Goal: Task Accomplishment & Management: Complete application form

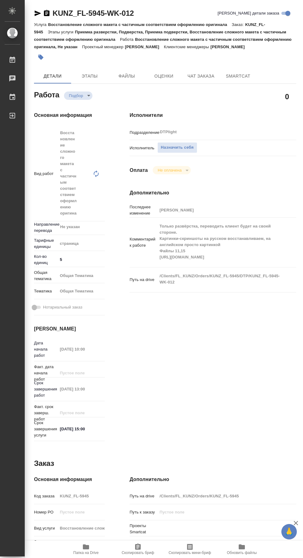
type textarea "x"
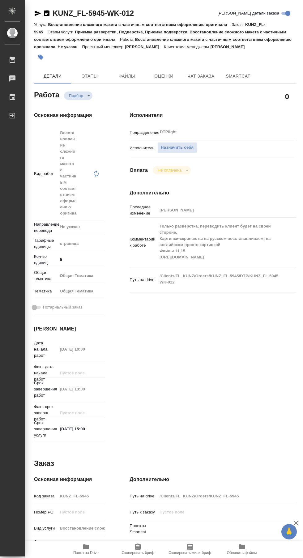
type textarea "x"
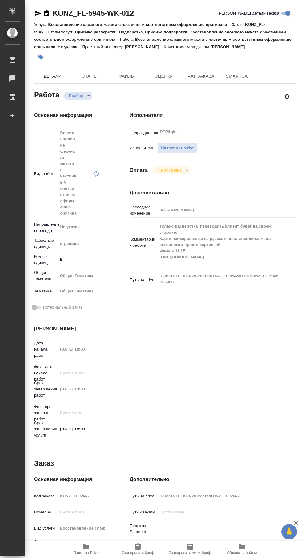
type textarea "x"
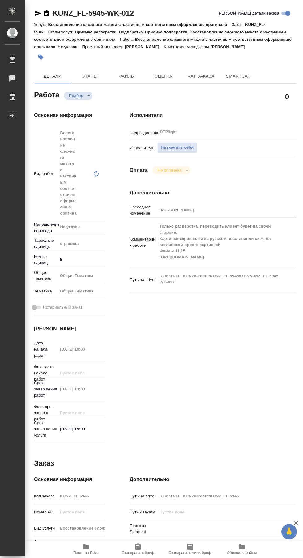
click at [91, 543] on span "Папка на Drive" at bounding box center [86, 549] width 44 height 12
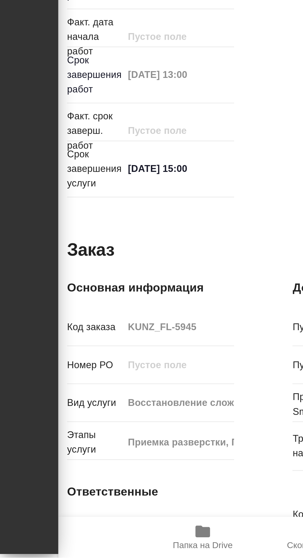
scroll to position [47, 0]
click at [89, 552] on span "Папка на Drive" at bounding box center [85, 552] width 25 height 4
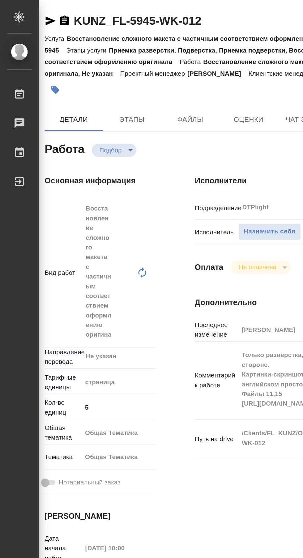
scroll to position [22, 0]
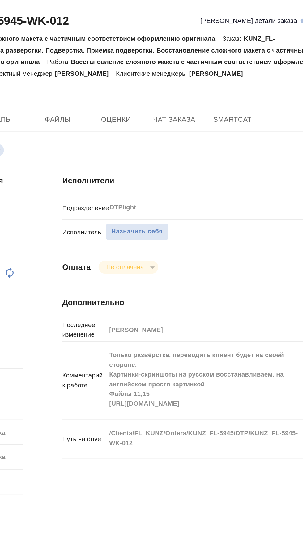
click at [178, 144] on span "Назначить себя" at bounding box center [171, 147] width 33 height 7
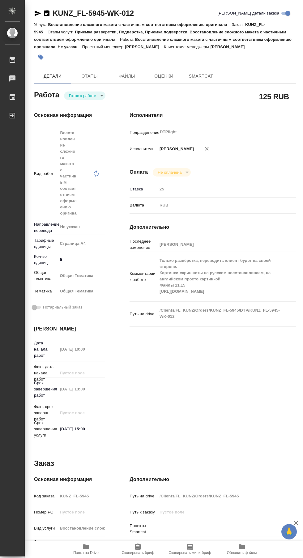
scroll to position [22, 0]
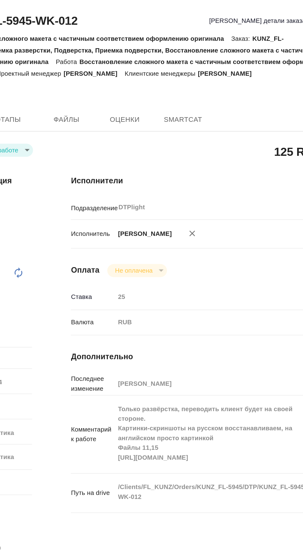
type textarea "x"
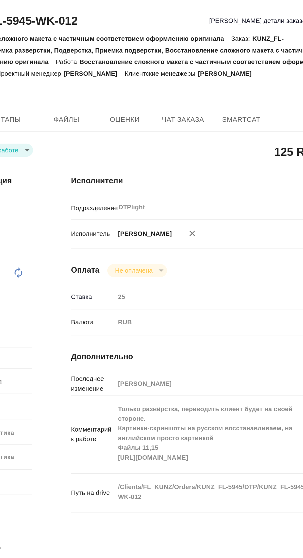
type textarea "x"
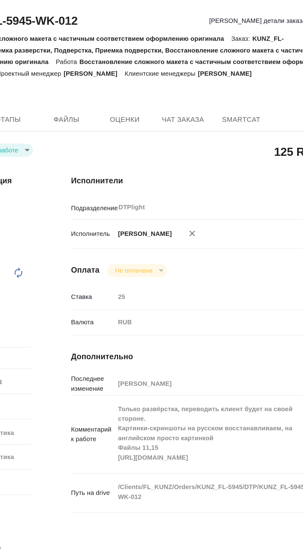
click at [82, 71] on body "🙏 .cls-1 fill:#fff; AWATERA Сархатов Руслан Работы Чаты График Выйти KUNZ_FL-59…" at bounding box center [151, 279] width 303 height 558
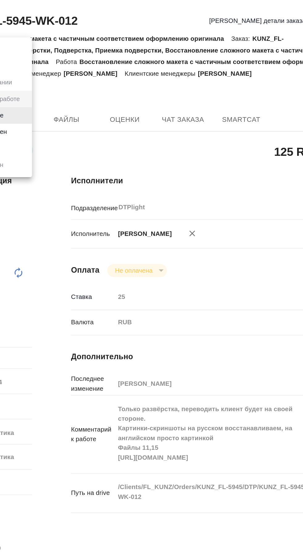
type textarea "x"
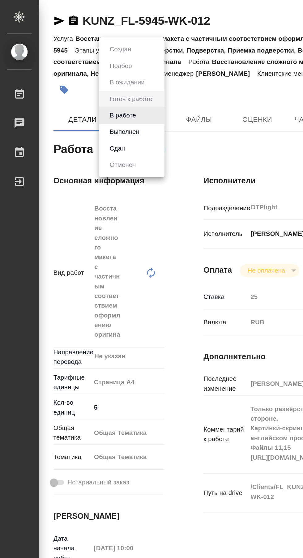
type textarea "x"
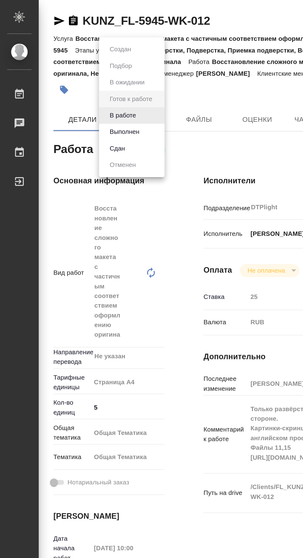
click at [73, 73] on button "В работе" at bounding box center [78, 73] width 20 height 7
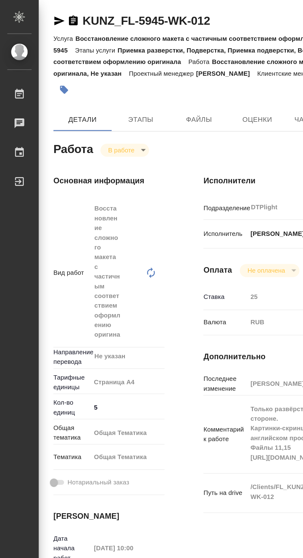
type textarea "x"
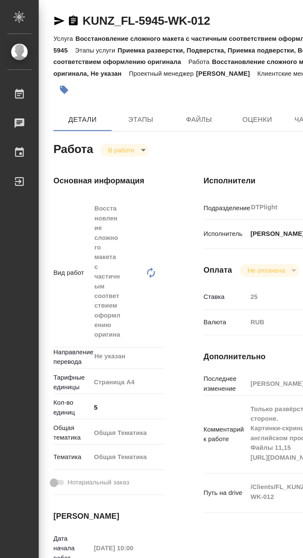
type textarea "x"
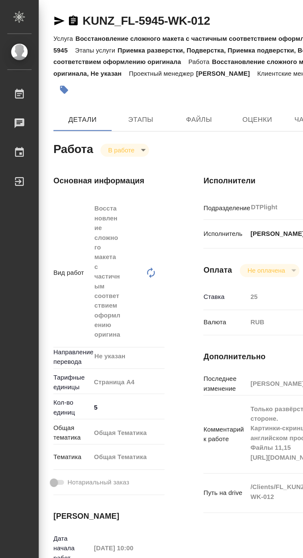
type textarea "x"
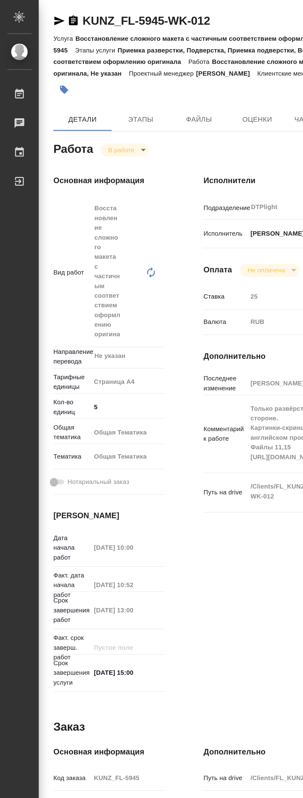
type textarea "x"
